Goal: Find specific page/section: Find specific page/section

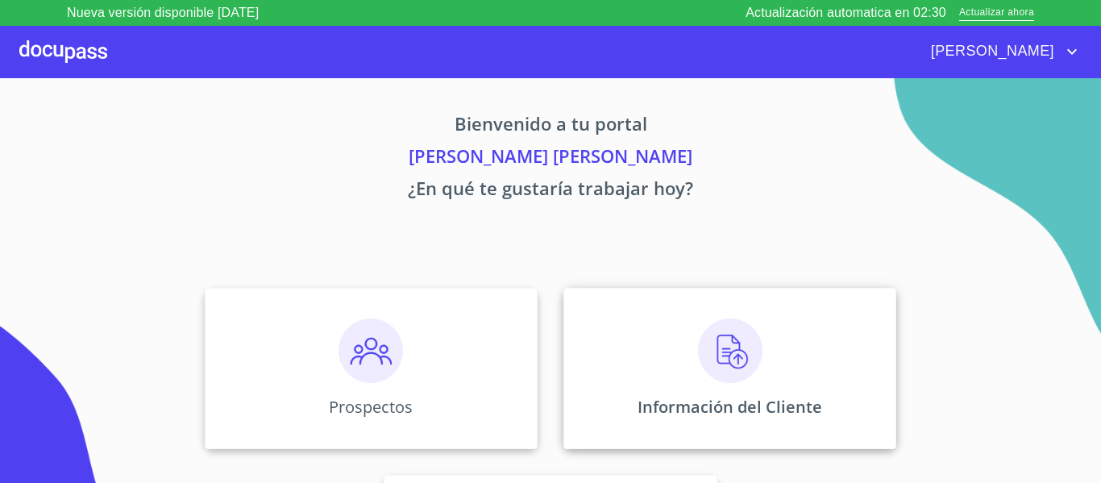
click at [692, 391] on div "Información del Cliente" at bounding box center [729, 368] width 333 height 161
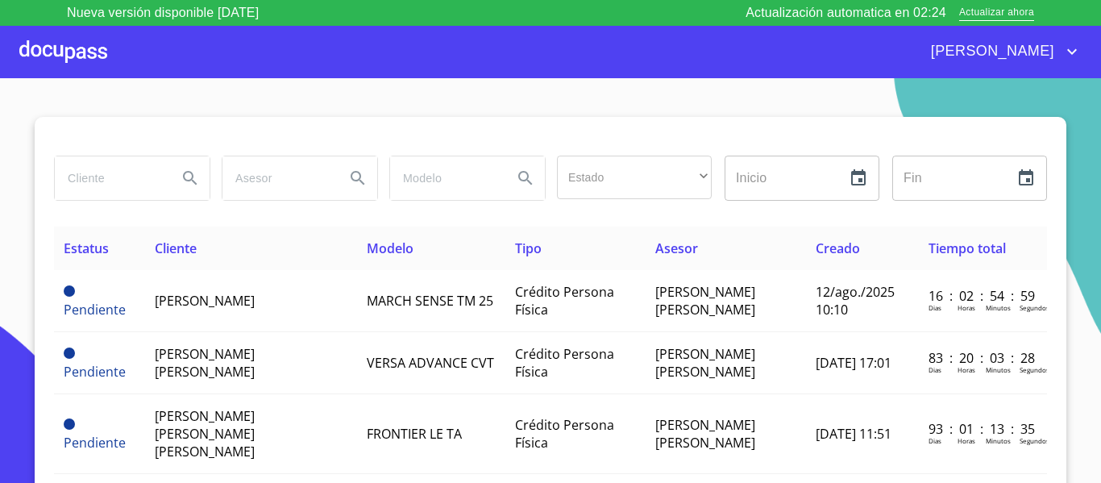
click at [141, 180] on input "search" at bounding box center [110, 178] width 110 height 44
type input "[PERSON_NAME]"
click at [182, 218] on div "[PERSON_NAME] ​ ​ Inicio ​ Fin ​" at bounding box center [550, 187] width 993 height 77
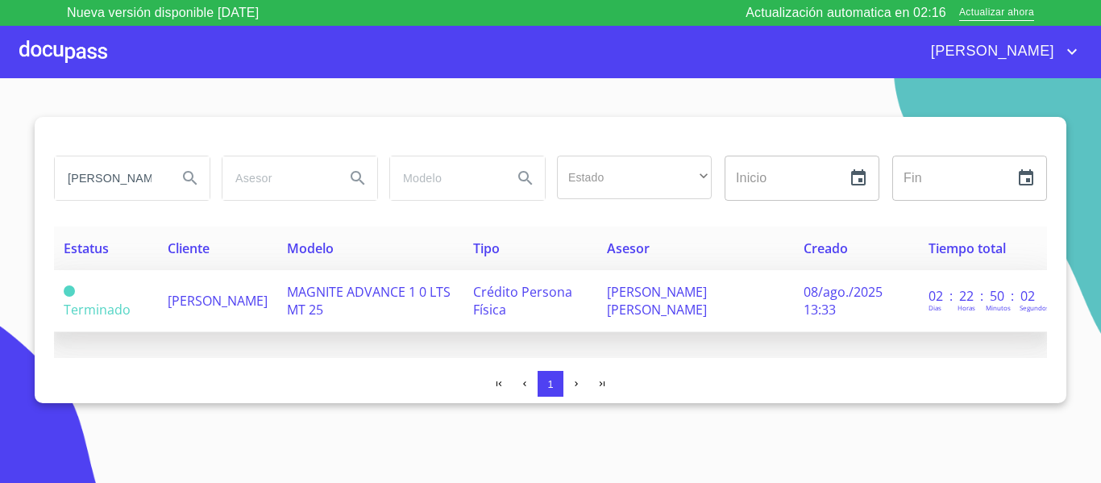
click at [252, 300] on span "[PERSON_NAME]" at bounding box center [218, 301] width 100 height 18
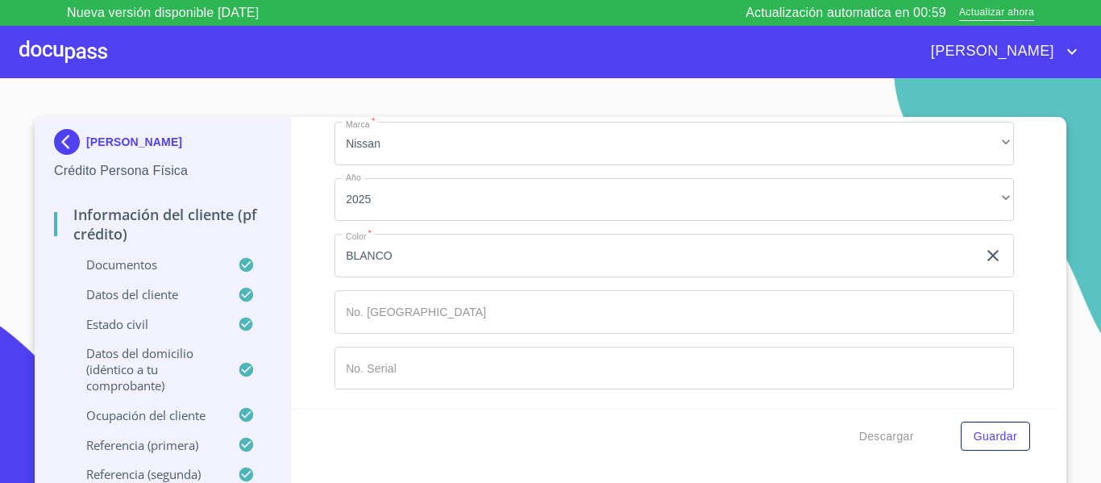
scroll to position [8947, 0]
